Goal: Browse casually: Explore the website without a specific task or goal

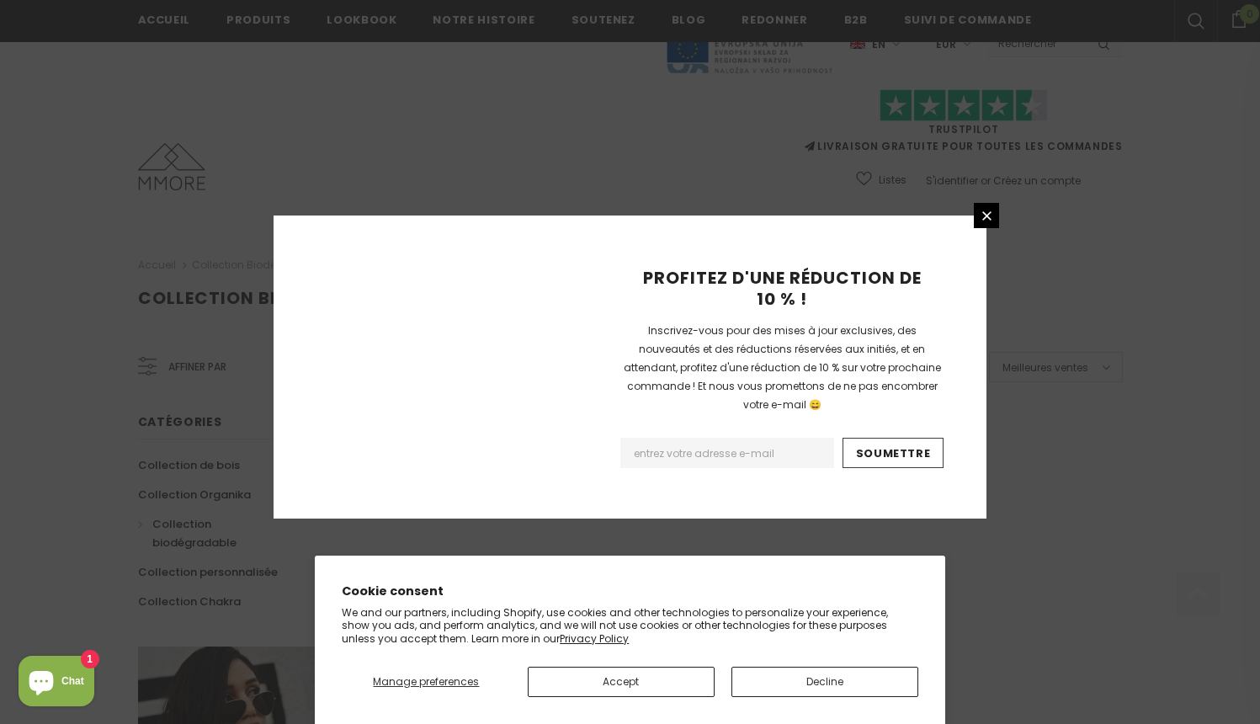
scroll to position [1042, 0]
